Goal: Information Seeking & Learning: Learn about a topic

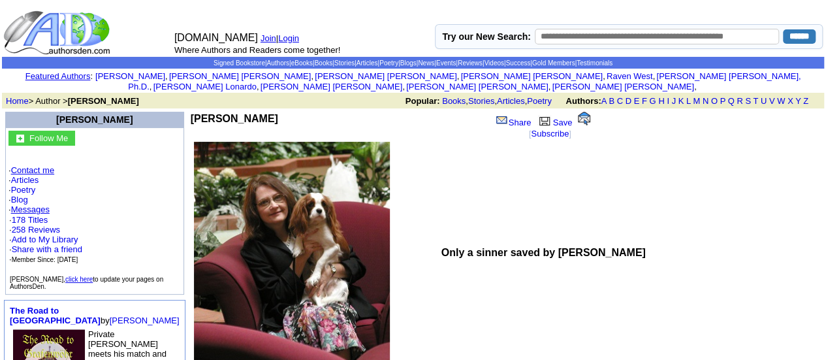
click at [44, 165] on link "Contact me" at bounding box center [32, 170] width 43 height 10
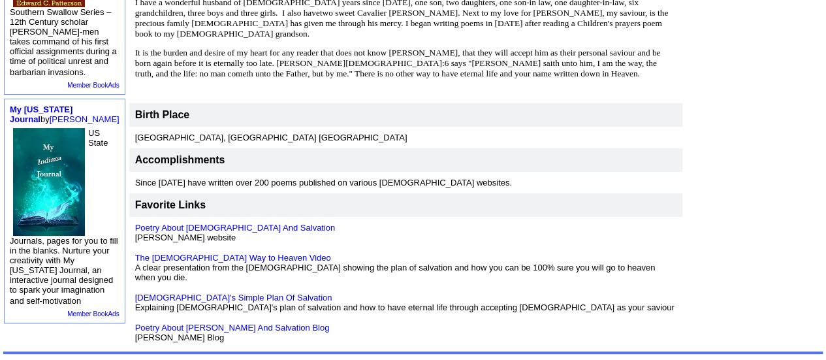
scroll to position [440, 0]
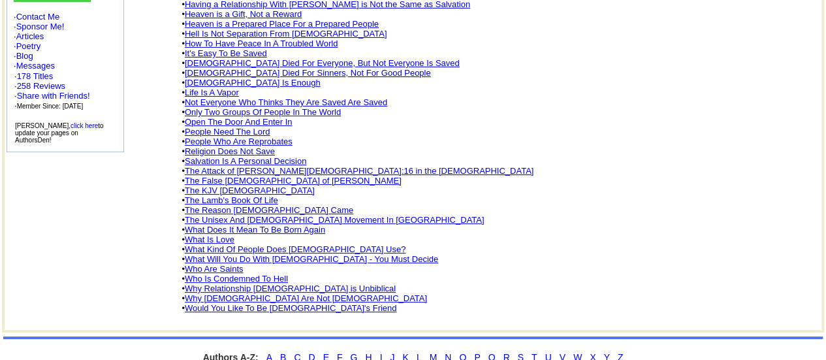
scroll to position [270, 0]
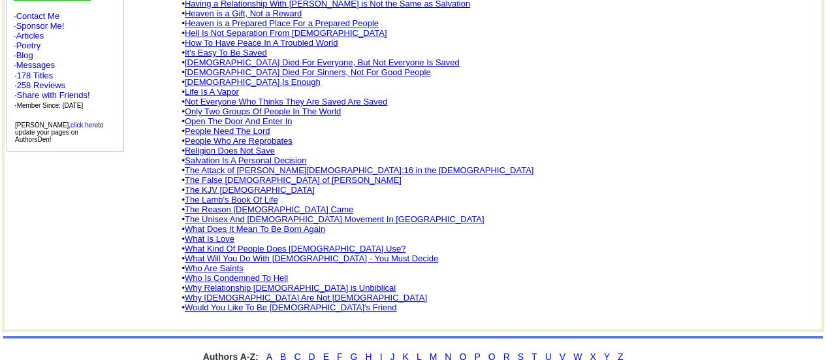
click at [359, 300] on link "Why Seventh Day Adventists Are Not Christians" at bounding box center [306, 298] width 242 height 10
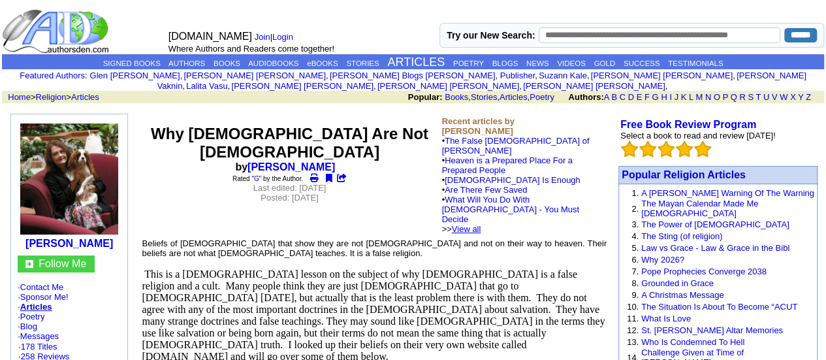
click at [481, 224] on link "View all" at bounding box center [466, 229] width 29 height 10
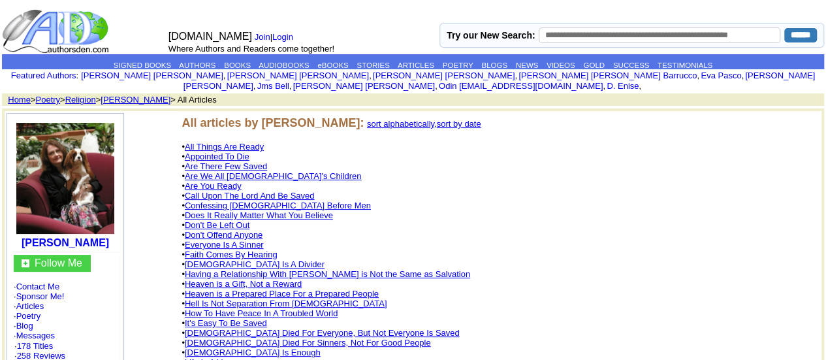
click at [278, 301] on font "All articles by Cindy Wyatt: sort alphabetically , sort by date • All Things Ar…" at bounding box center [358, 350] width 352 height 465
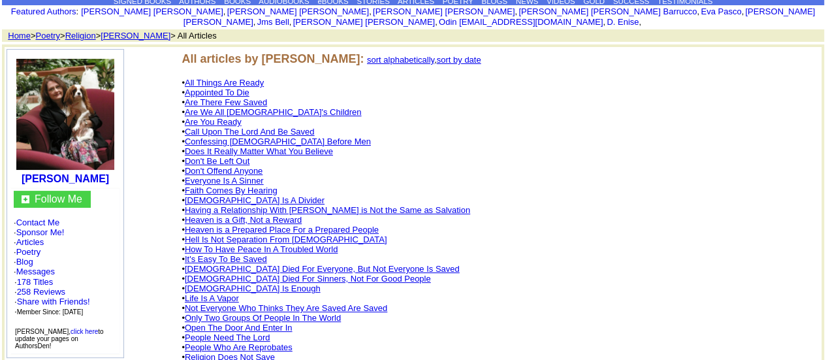
scroll to position [63, 0]
click at [448, 56] on link "sort by date" at bounding box center [459, 61] width 44 height 10
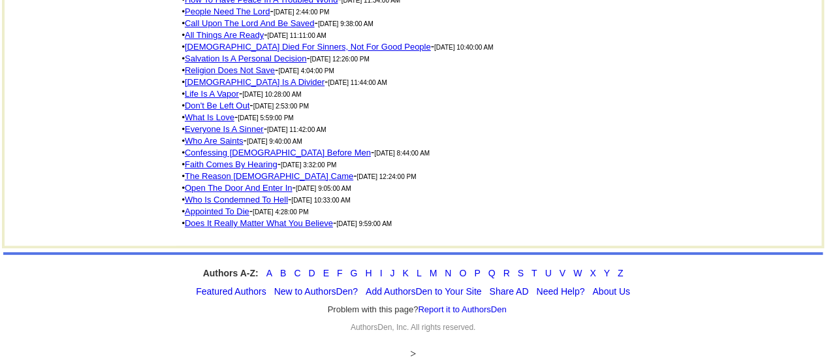
scroll to position [447, 0]
click at [321, 228] on link "Does It Really Matter What You Believe" at bounding box center [259, 223] width 148 height 10
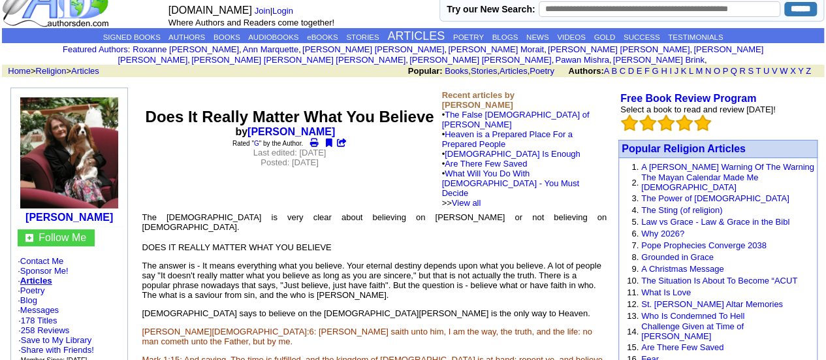
scroll to position [20, 0]
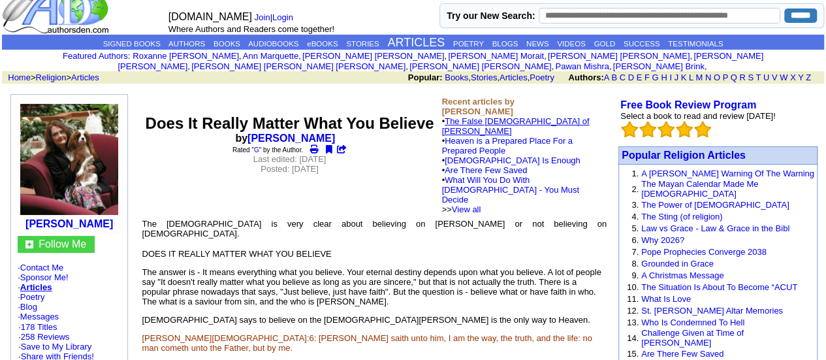
click at [574, 116] on link "The False [DEMOGRAPHIC_DATA] of [PERSON_NAME]" at bounding box center [516, 126] width 148 height 20
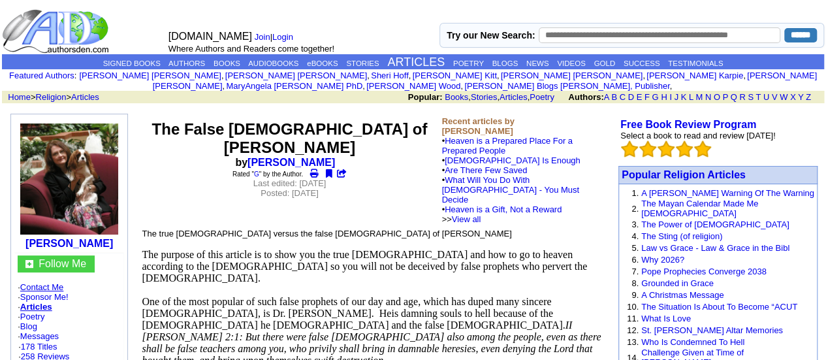
click at [57, 282] on link "Contact Me" at bounding box center [41, 287] width 43 height 10
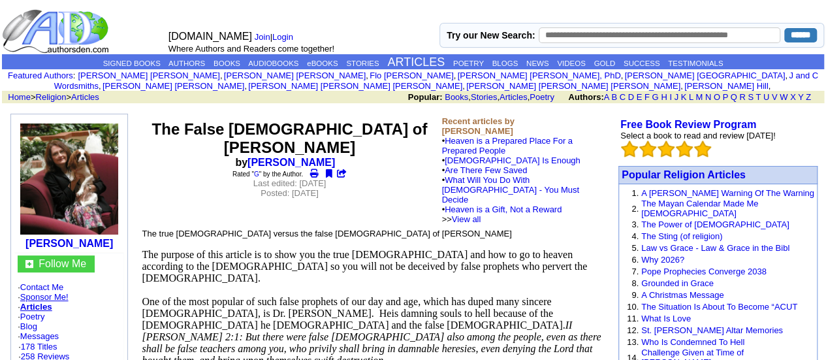
click at [68, 292] on link "Sponsor Me!" at bounding box center [44, 297] width 48 height 10
